Goal: Task Accomplishment & Management: Manage account settings

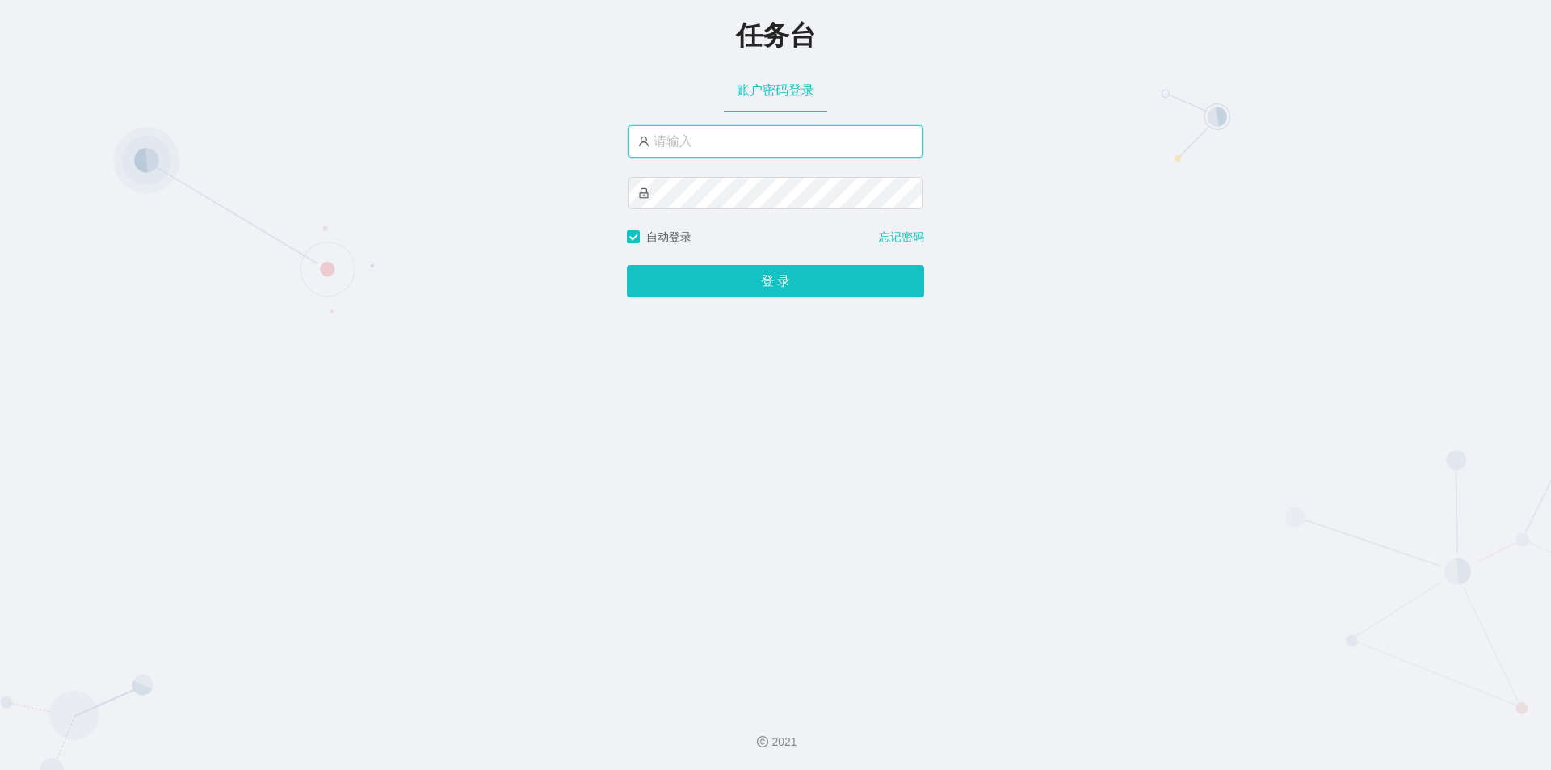
drag, startPoint x: 0, startPoint y: 0, endPoint x: 766, endPoint y: 137, distance: 778.0
click at [766, 137] on input "text" at bounding box center [775, 141] width 294 height 32
type input "jishu"
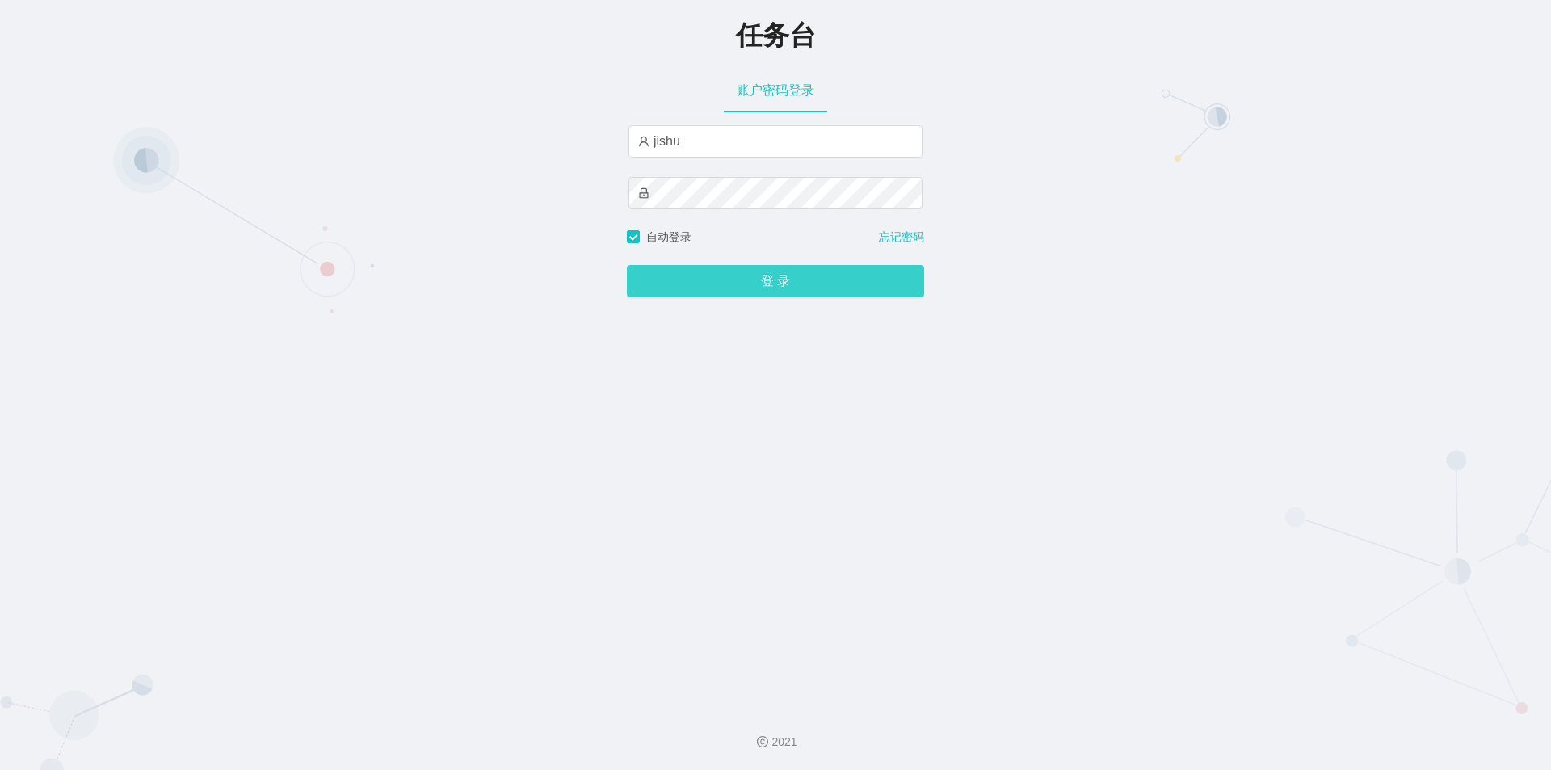
click at [722, 292] on button "登 录" at bounding box center [775, 281] width 297 height 32
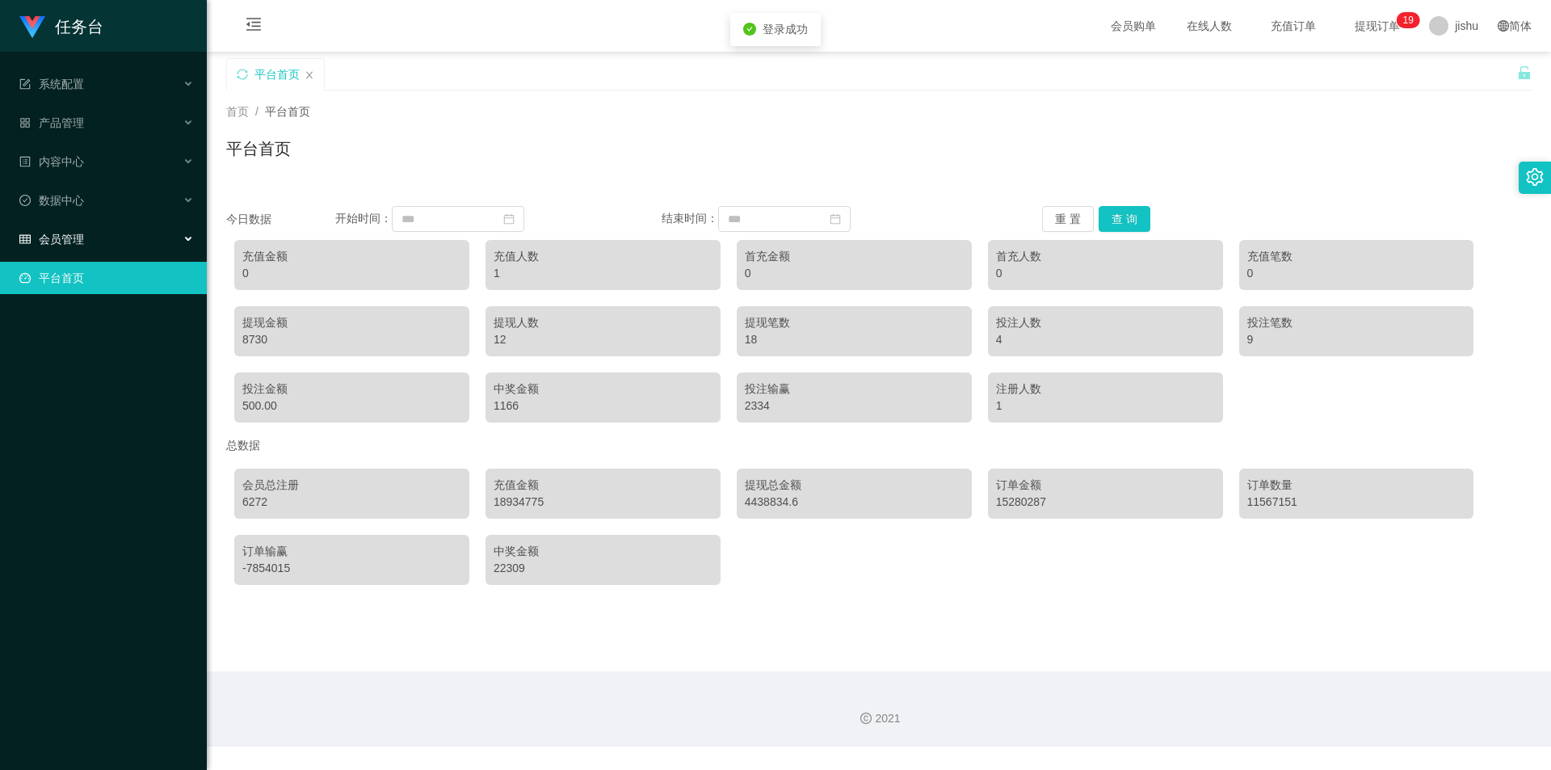
drag, startPoint x: 61, startPoint y: 236, endPoint x: 174, endPoint y: 237, distance: 112.3
click at [65, 236] on span "会员管理" at bounding box center [51, 239] width 65 height 13
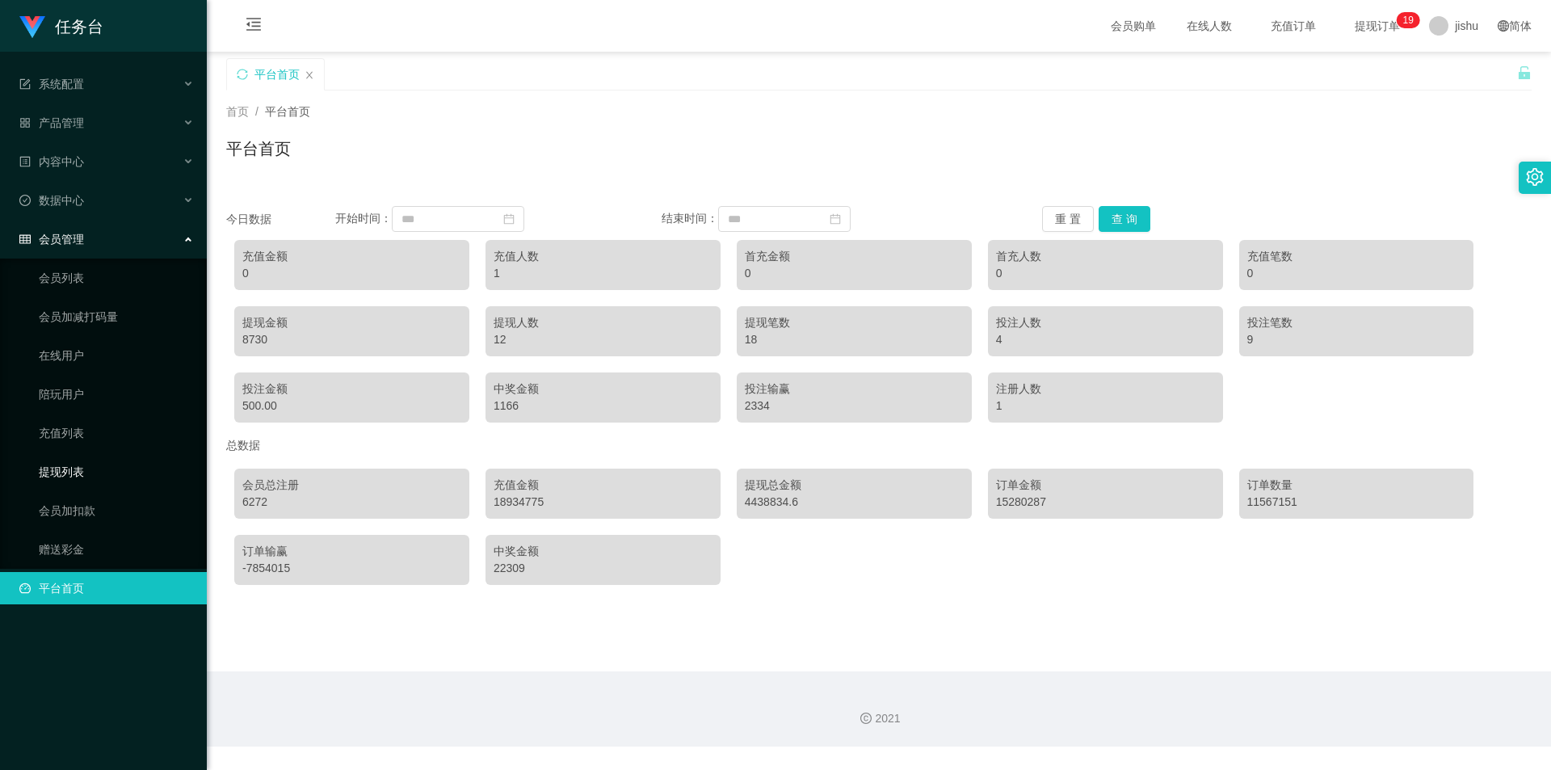
click at [80, 469] on link "提现列表" at bounding box center [116, 472] width 155 height 32
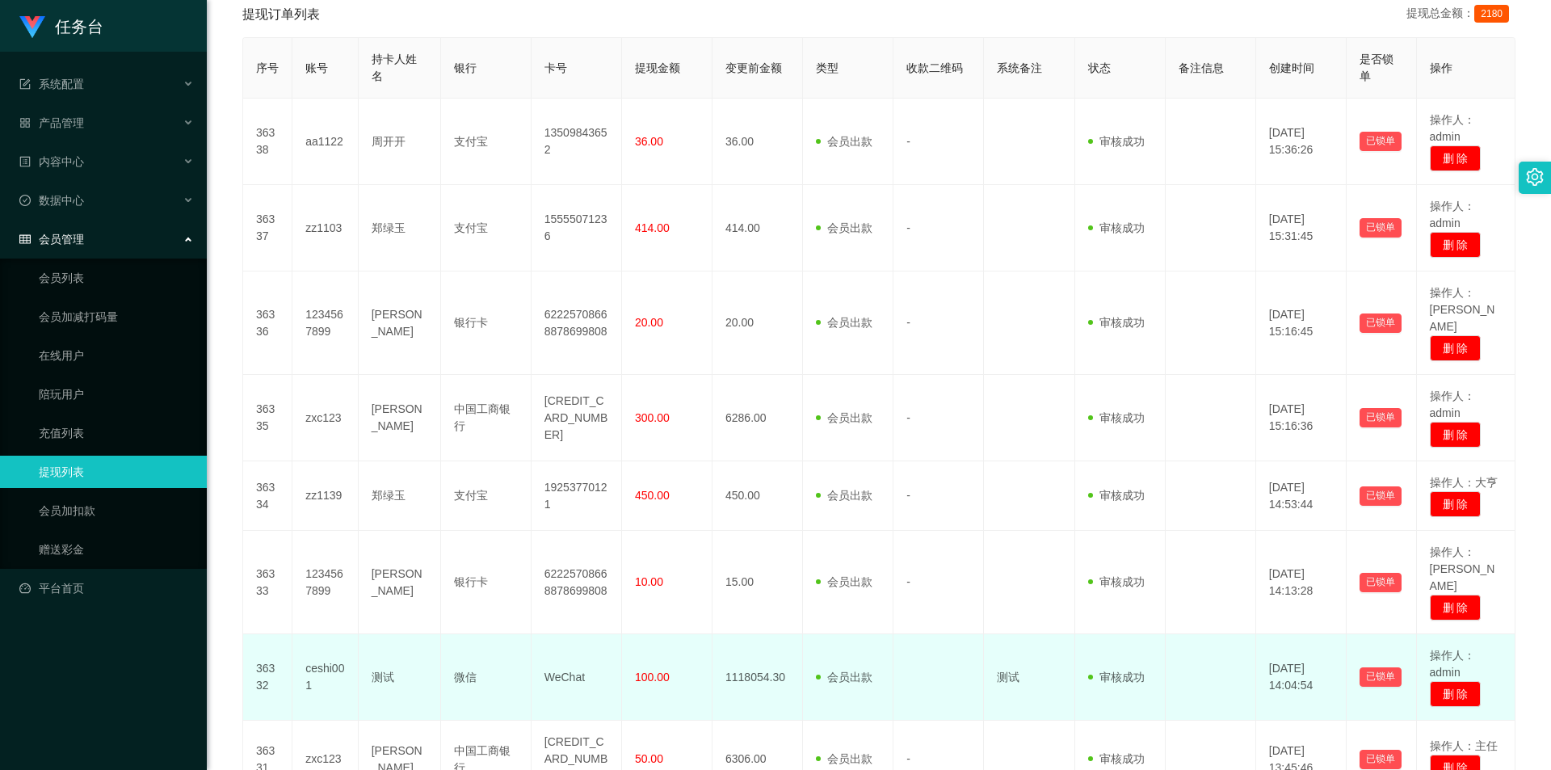
scroll to position [569, 0]
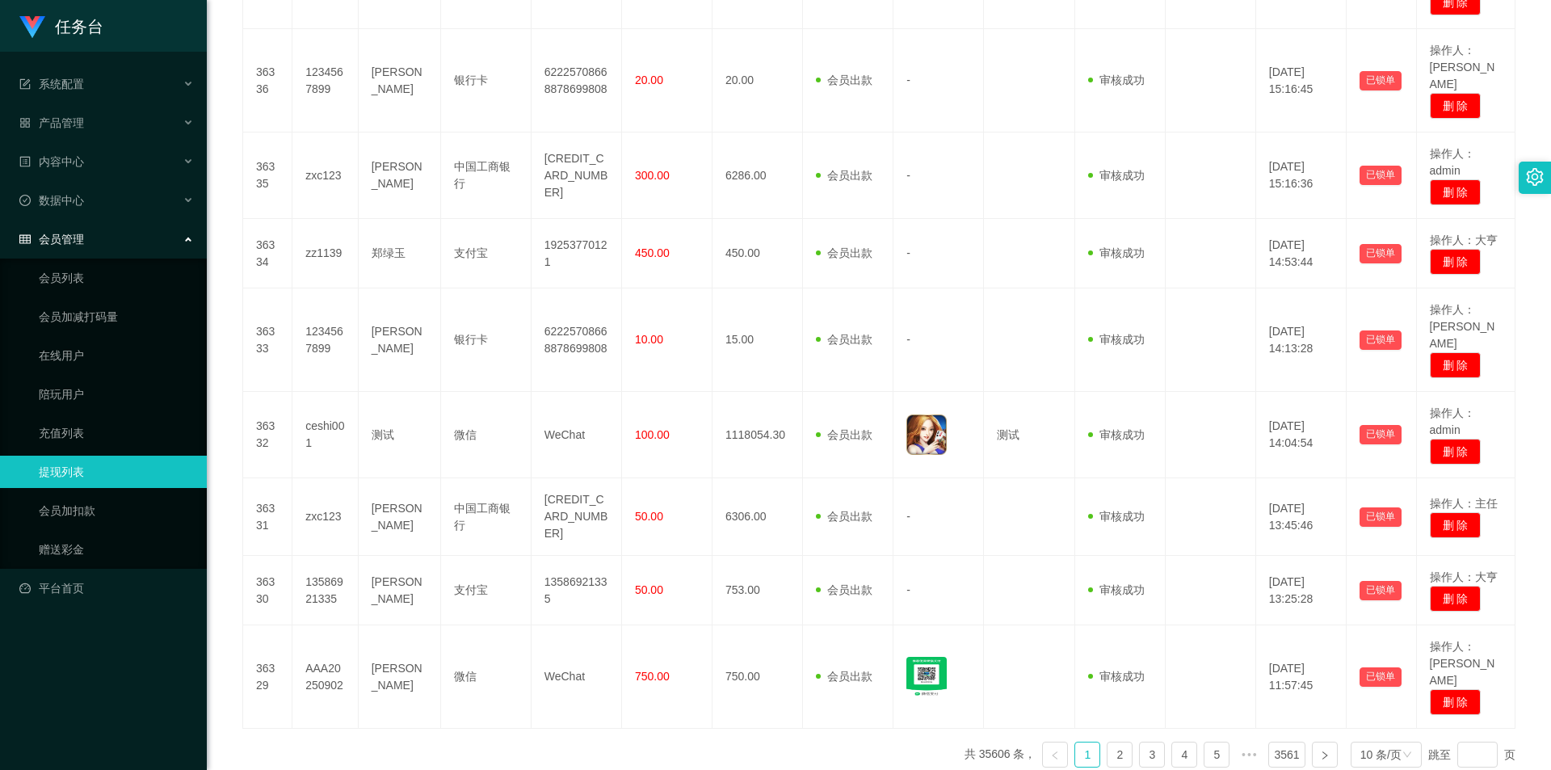
click at [675, 683] on div "序号 账号 持卡人姓名 银行 卡号 提现金额 变更前金额 类型 收款二维码 系统备注 状态 备注信息 创建时间 是否锁单 操作 36338 aa1122 周开…" at bounding box center [878, 288] width 1273 height 986
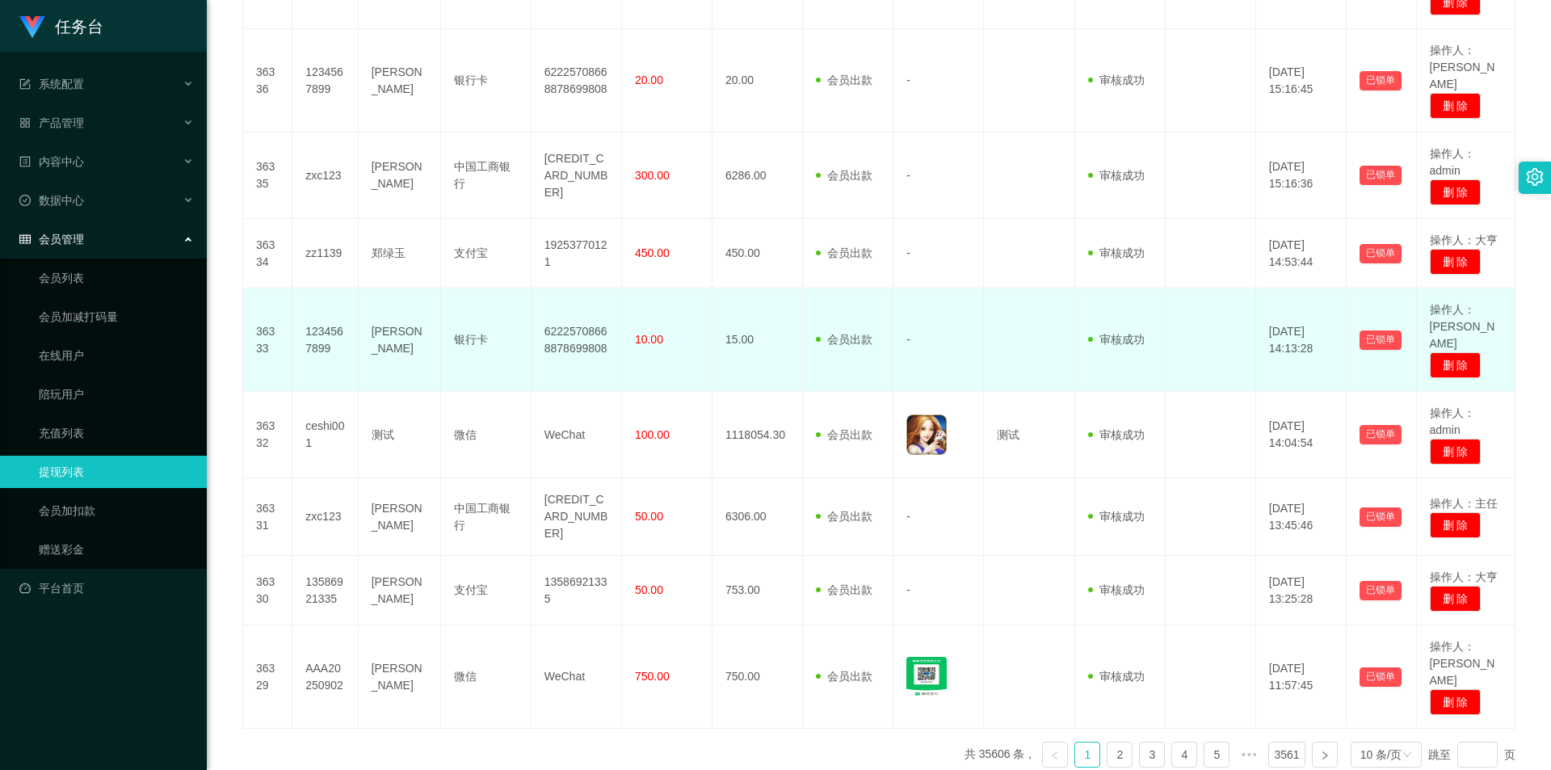
click at [952, 288] on td "-" at bounding box center [938, 339] width 90 height 103
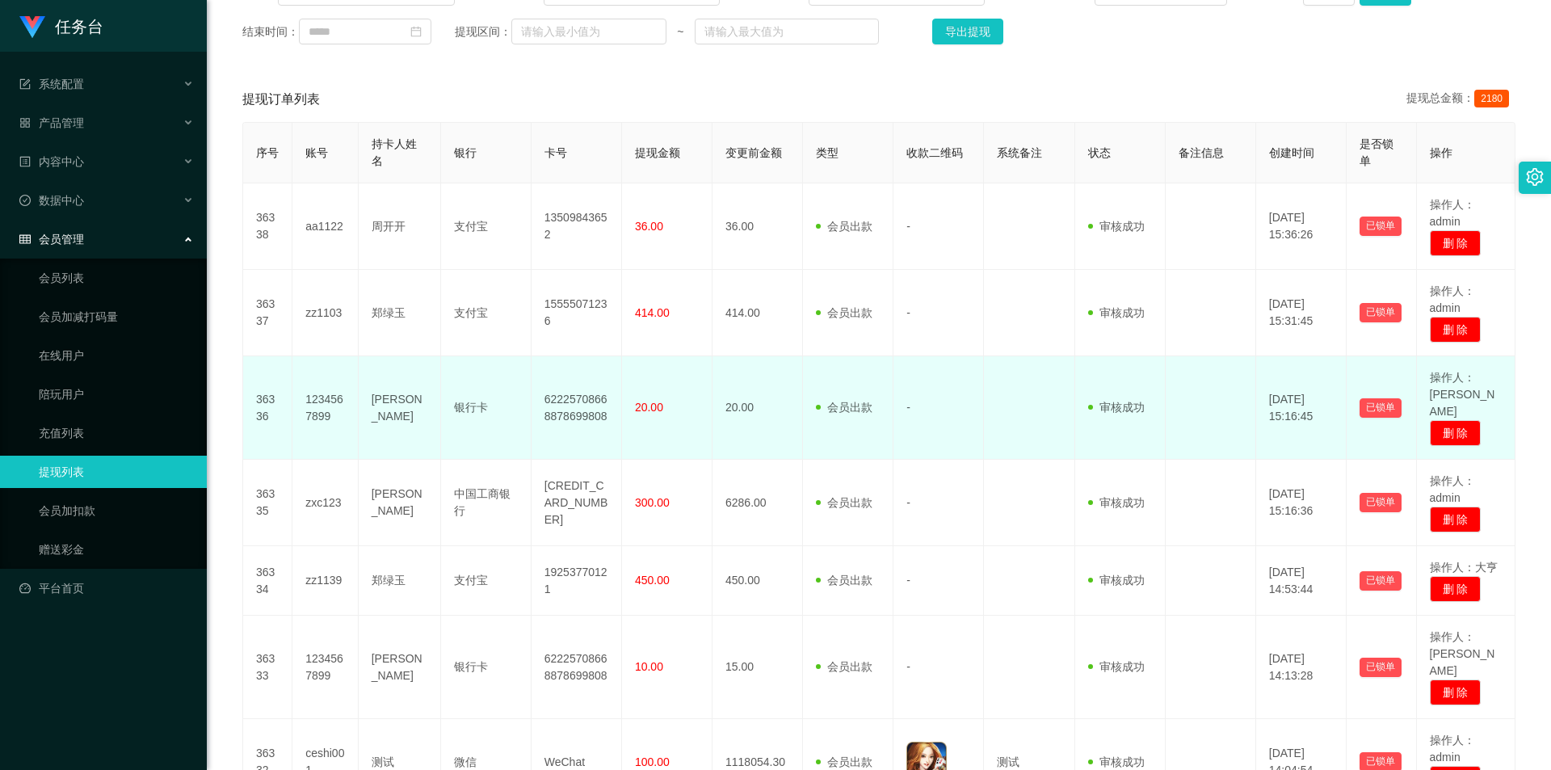
scroll to position [404, 0]
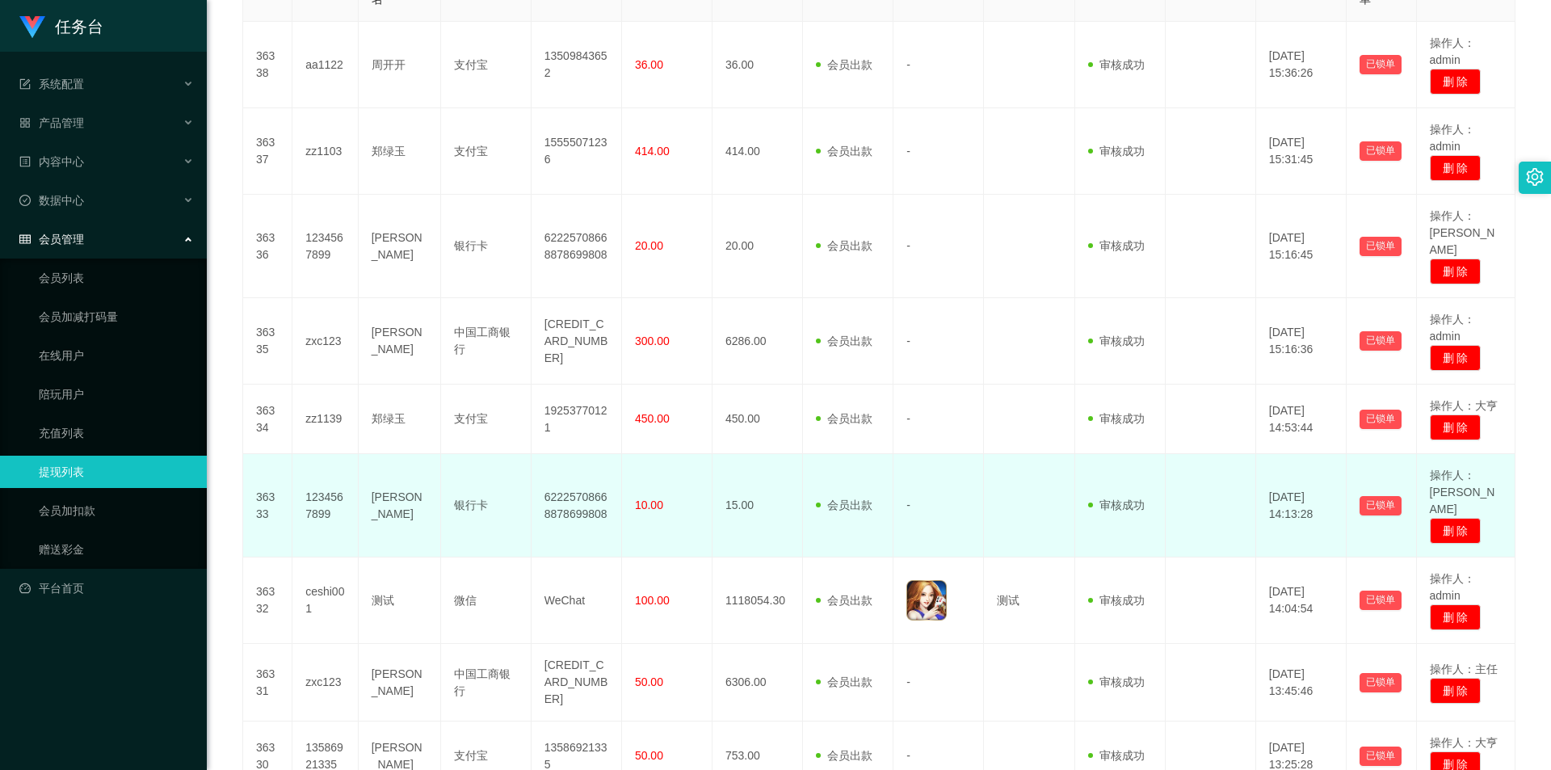
click at [927, 454] on td "-" at bounding box center [938, 505] width 90 height 103
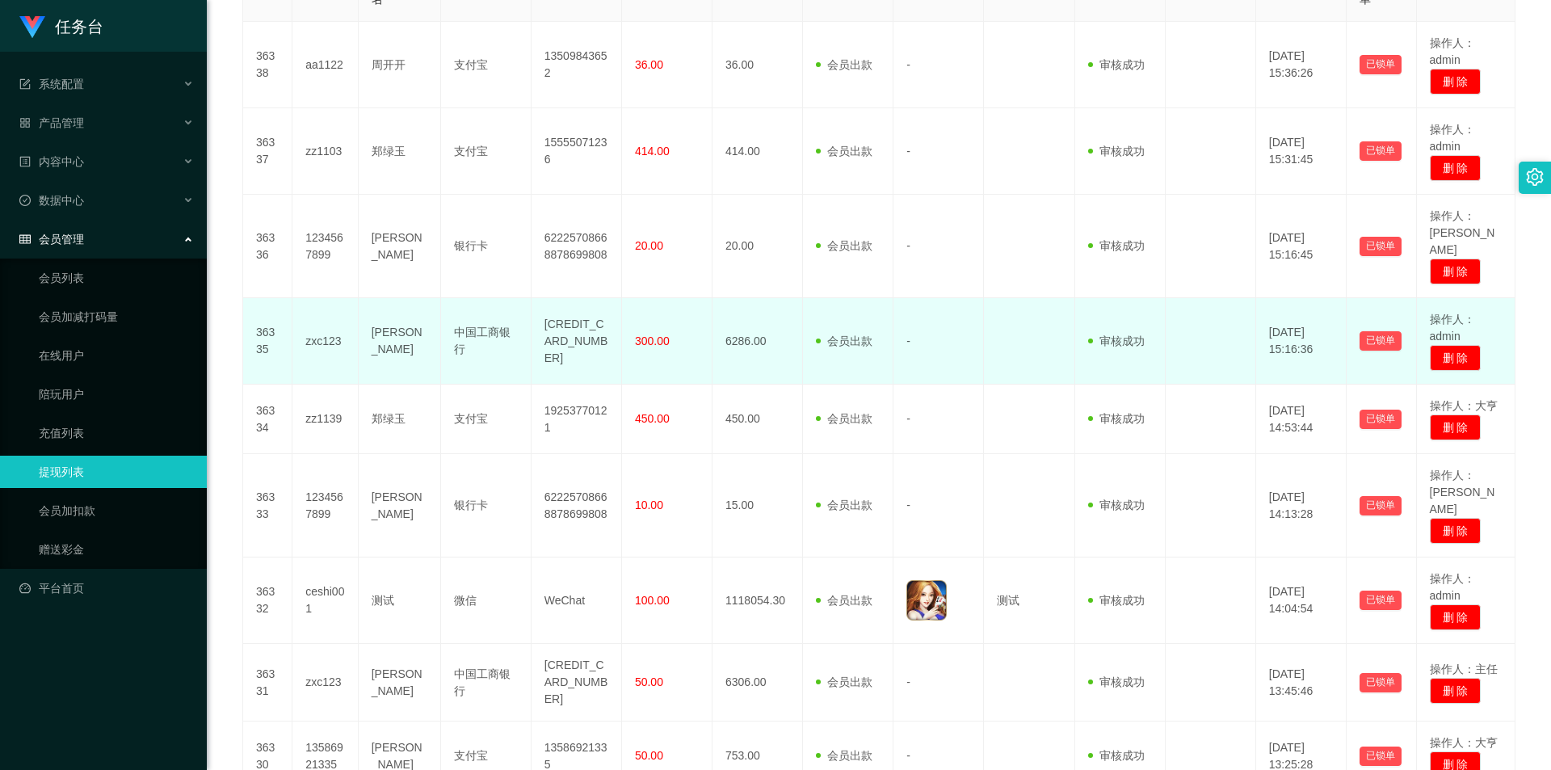
scroll to position [0, 0]
